Goal: Navigation & Orientation: Find specific page/section

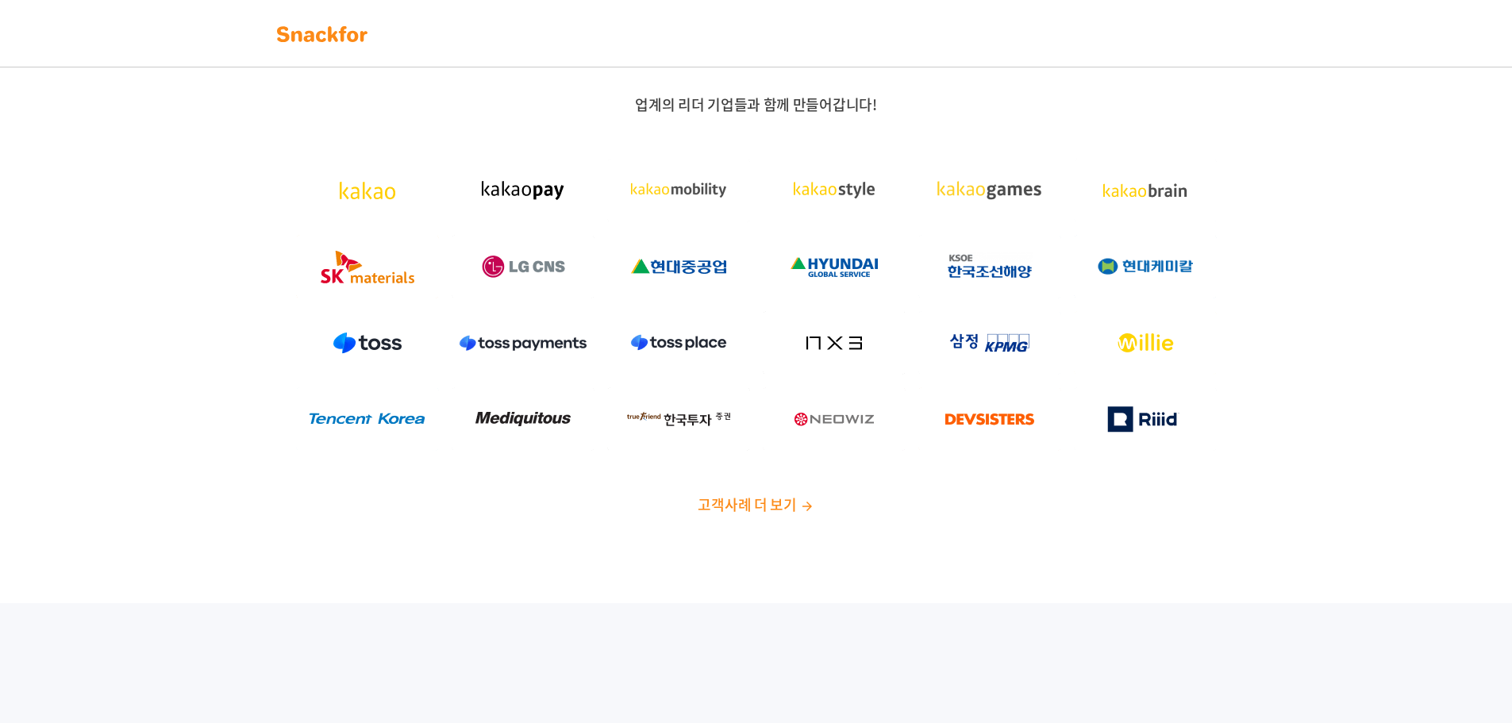
drag, startPoint x: 1316, startPoint y: 568, endPoint x: 376, endPoint y: 89, distance: 1054.8
click at [317, 46] on img at bounding box center [322, 33] width 100 height 25
click at [734, 521] on div "업계의 리더 기업들과 함께 만들어갑니다! 고객사례 더 보기" at bounding box center [756, 311] width 1512 height 584
click at [759, 503] on span "고객사례 더 보기" at bounding box center [747, 504] width 98 height 21
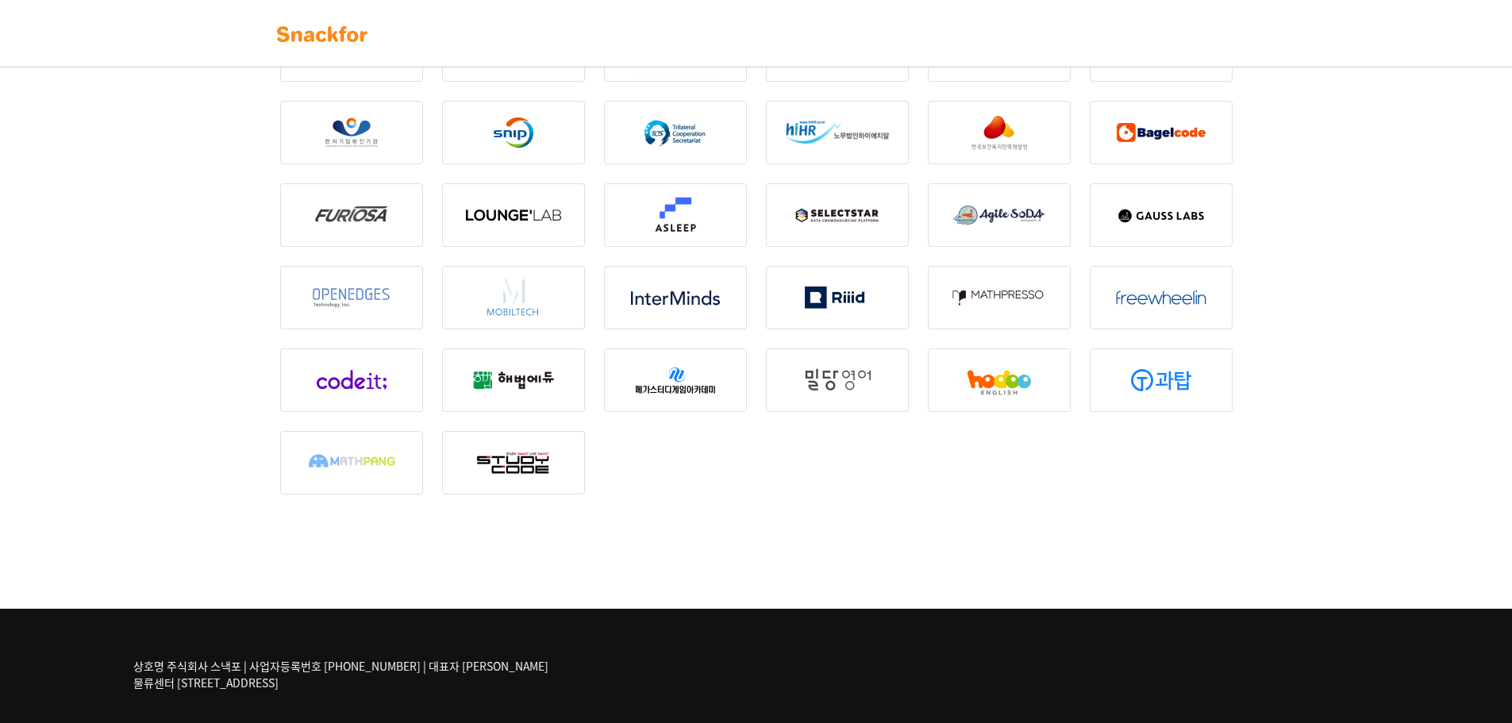
scroll to position [2021, 0]
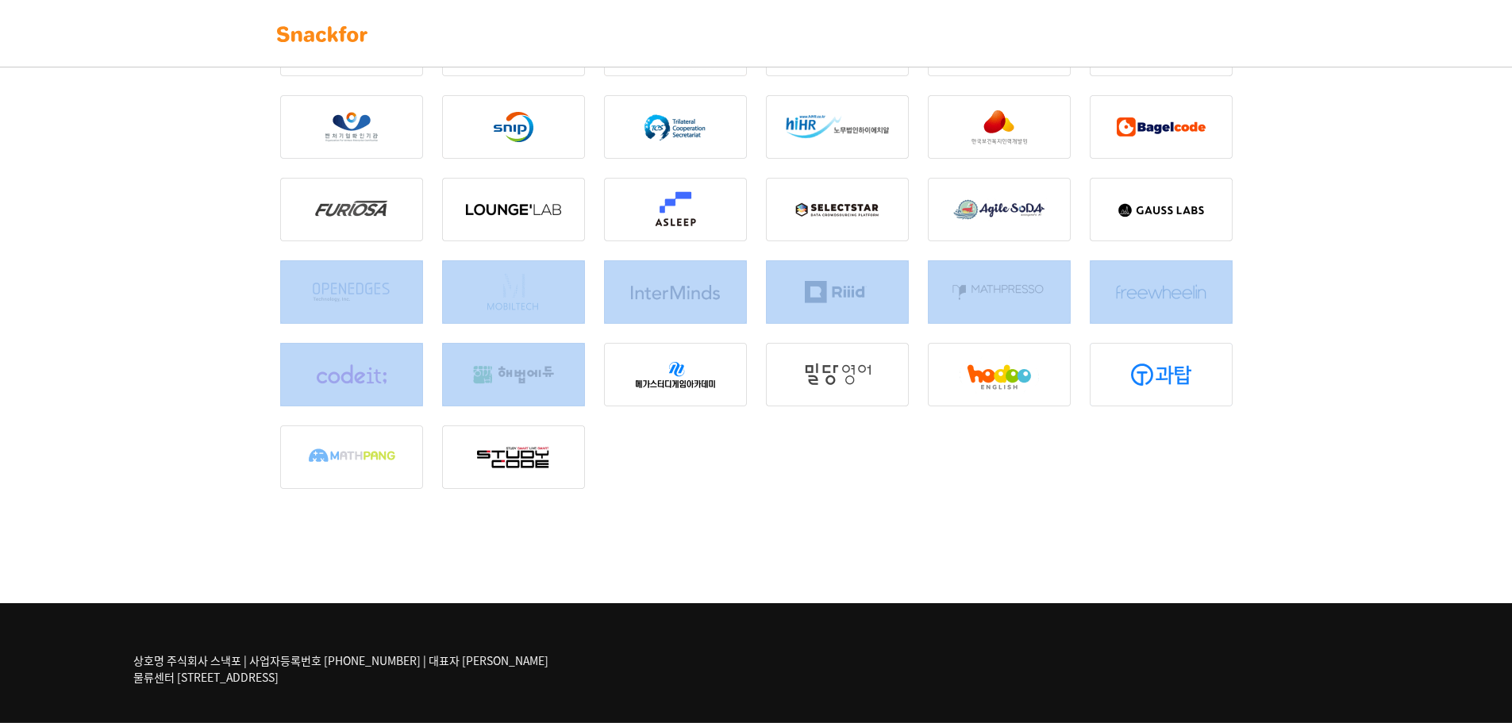
drag, startPoint x: 516, startPoint y: 355, endPoint x: 357, endPoint y: 329, distance: 160.7
